Goal: Transaction & Acquisition: Download file/media

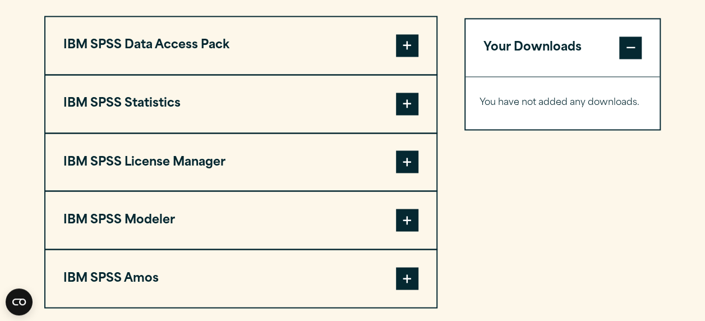
scroll to position [897, 0]
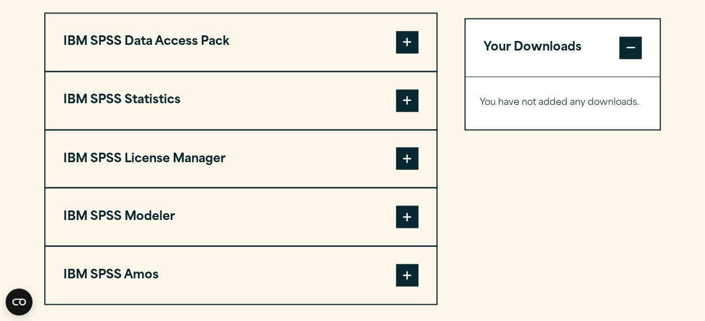
click at [367, 104] on button "IBM SPSS Statistics" at bounding box center [240, 100] width 391 height 57
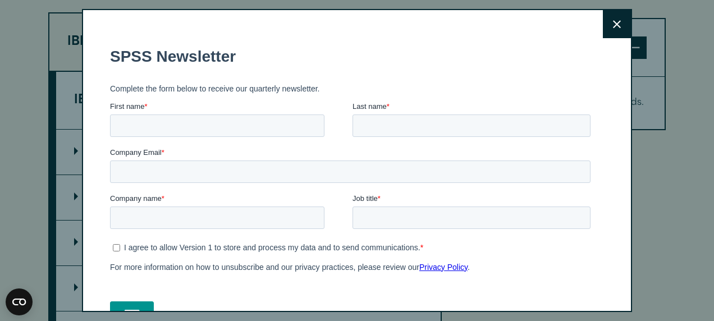
click at [613, 33] on button "Close" at bounding box center [617, 24] width 28 height 28
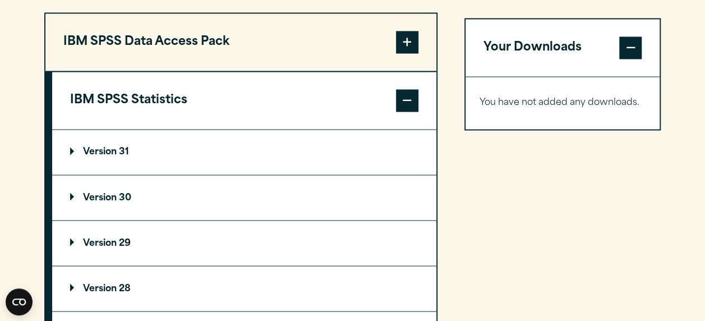
click at [99, 144] on summary "Version 31" at bounding box center [244, 152] width 384 height 45
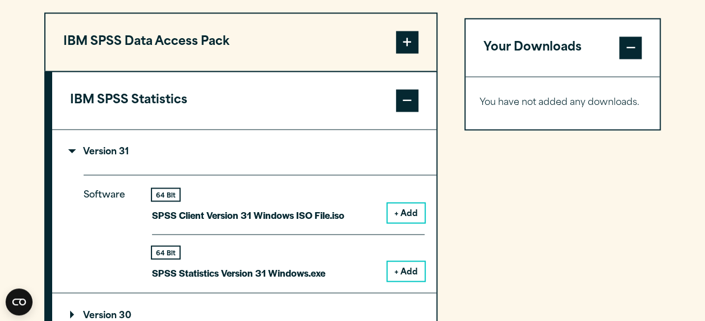
click at [410, 268] on button "+ Add" at bounding box center [406, 270] width 37 height 19
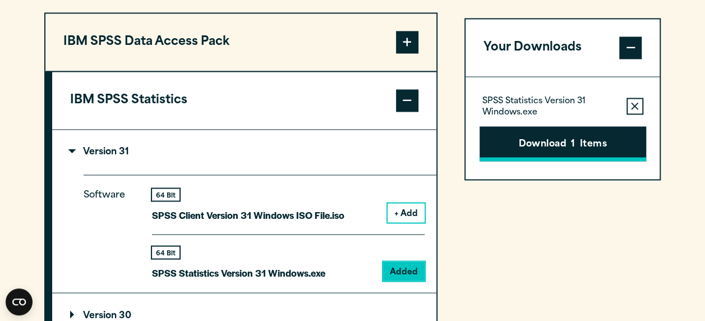
click at [547, 147] on button "Download 1 Items" at bounding box center [563, 143] width 167 height 35
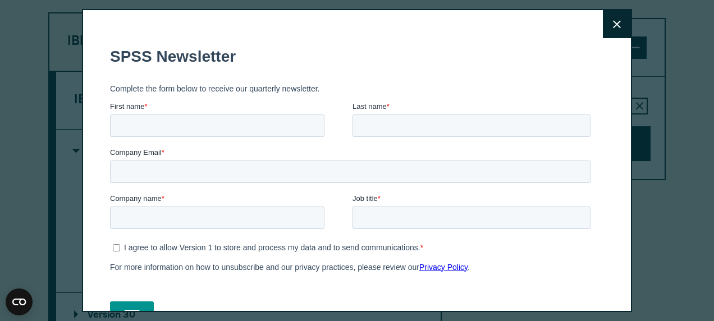
click at [605, 33] on button "Close" at bounding box center [617, 24] width 28 height 28
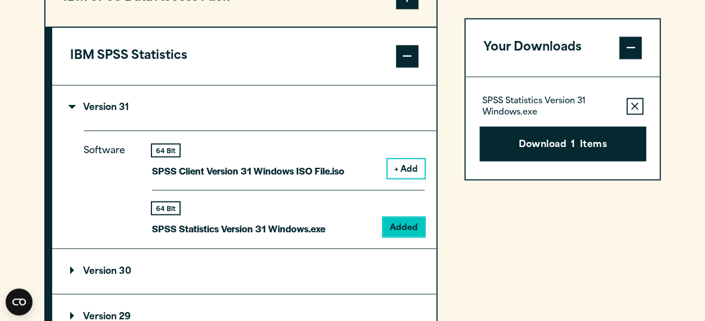
scroll to position [951, 0]
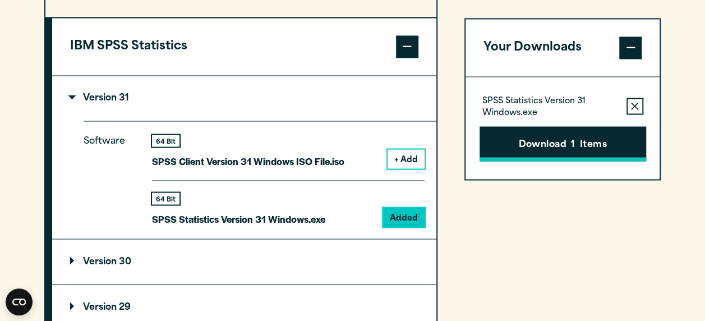
click at [563, 140] on button "Download 1 Items" at bounding box center [563, 143] width 167 height 35
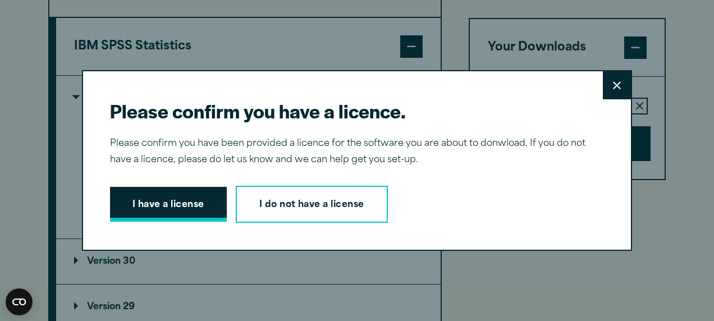
click at [213, 190] on button "I have a license" at bounding box center [168, 204] width 117 height 35
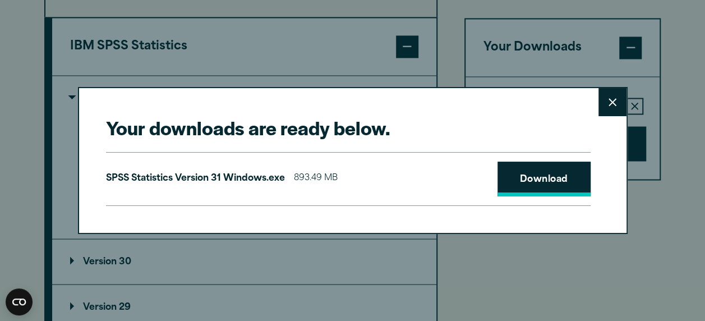
click at [551, 176] on link "Download" at bounding box center [544, 179] width 93 height 35
